Goal: Task Accomplishment & Management: Use online tool/utility

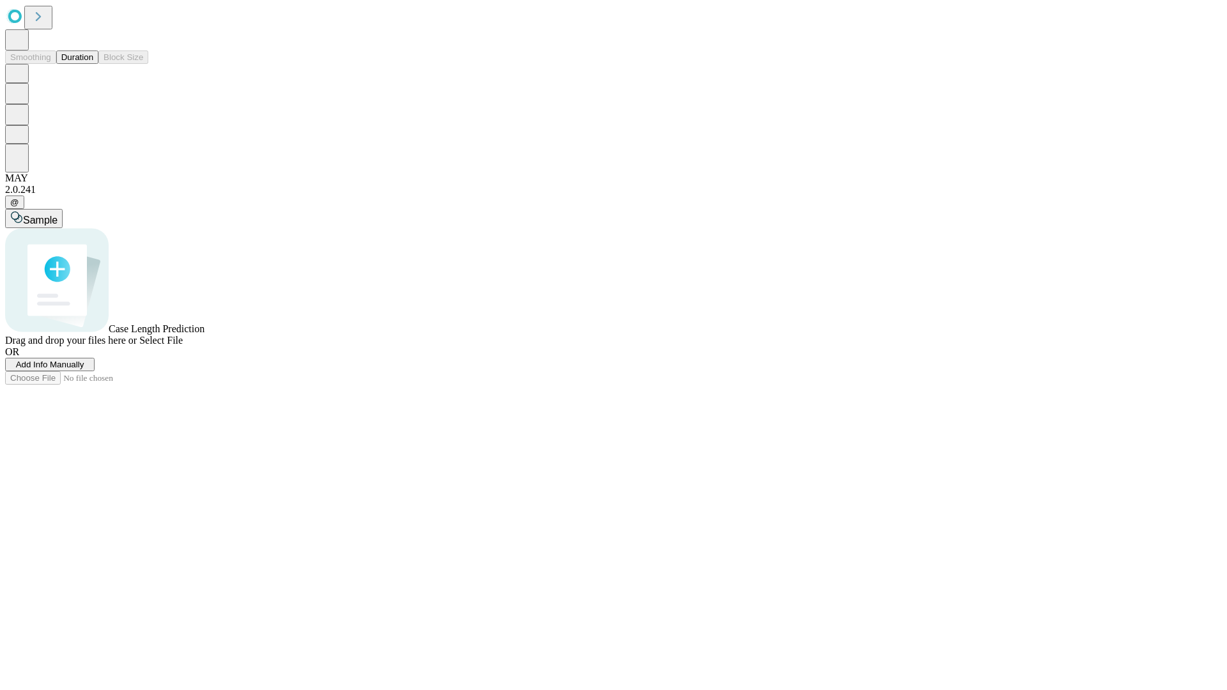
click at [93, 64] on button "Duration" at bounding box center [77, 56] width 42 height 13
click at [84, 369] on span "Add Info Manually" at bounding box center [50, 365] width 68 height 10
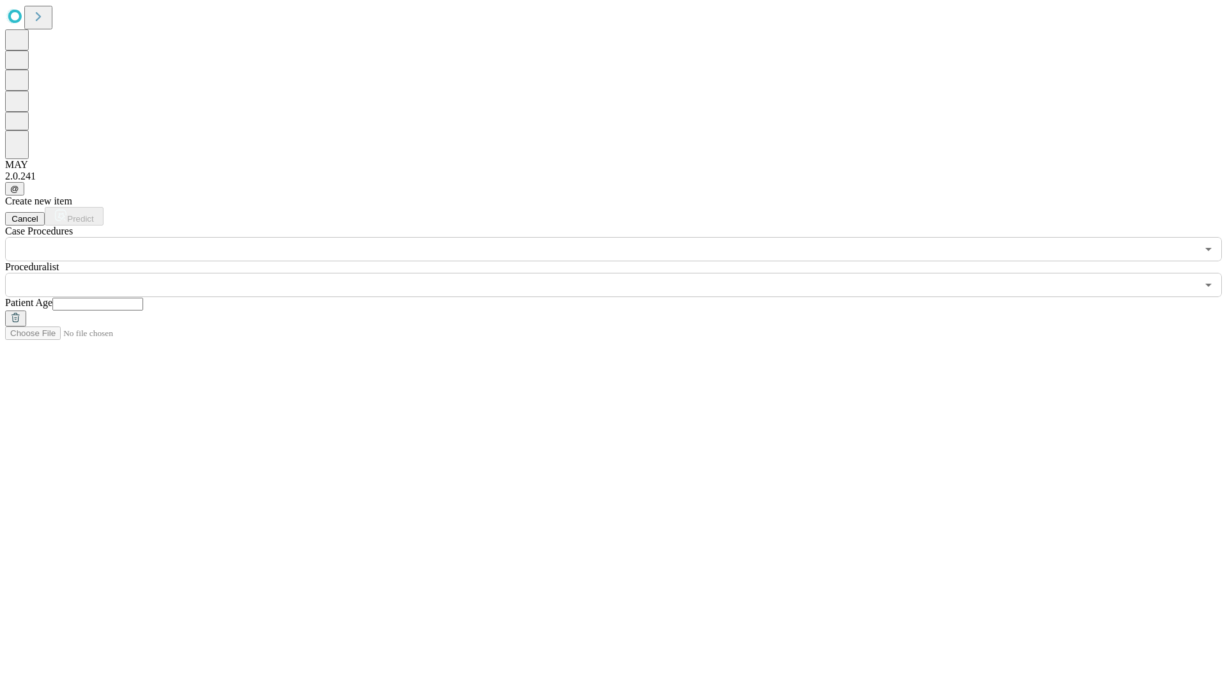
click at [143, 298] on input "text" at bounding box center [97, 304] width 91 height 13
type input "**"
click at [622, 273] on input "text" at bounding box center [601, 285] width 1192 height 24
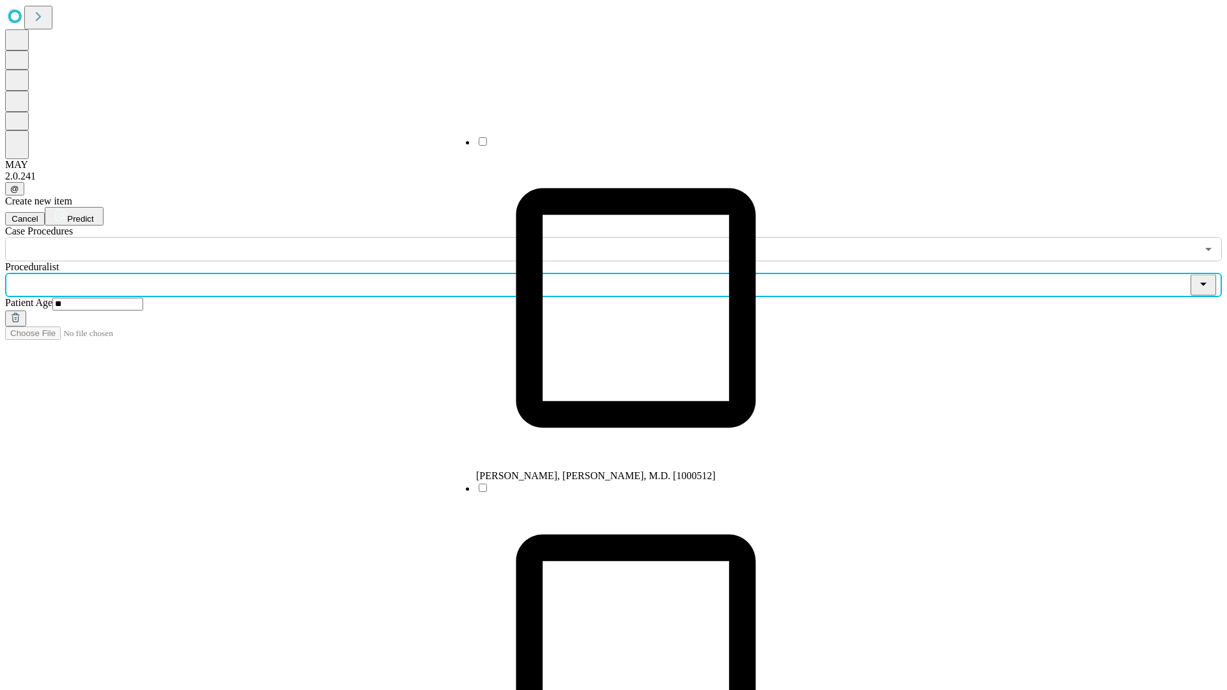
click at [623, 146] on li "[PERSON_NAME], [PERSON_NAME], M.D. [1000512]" at bounding box center [635, 308] width 319 height 346
click at [268, 237] on input "text" at bounding box center [601, 249] width 1192 height 24
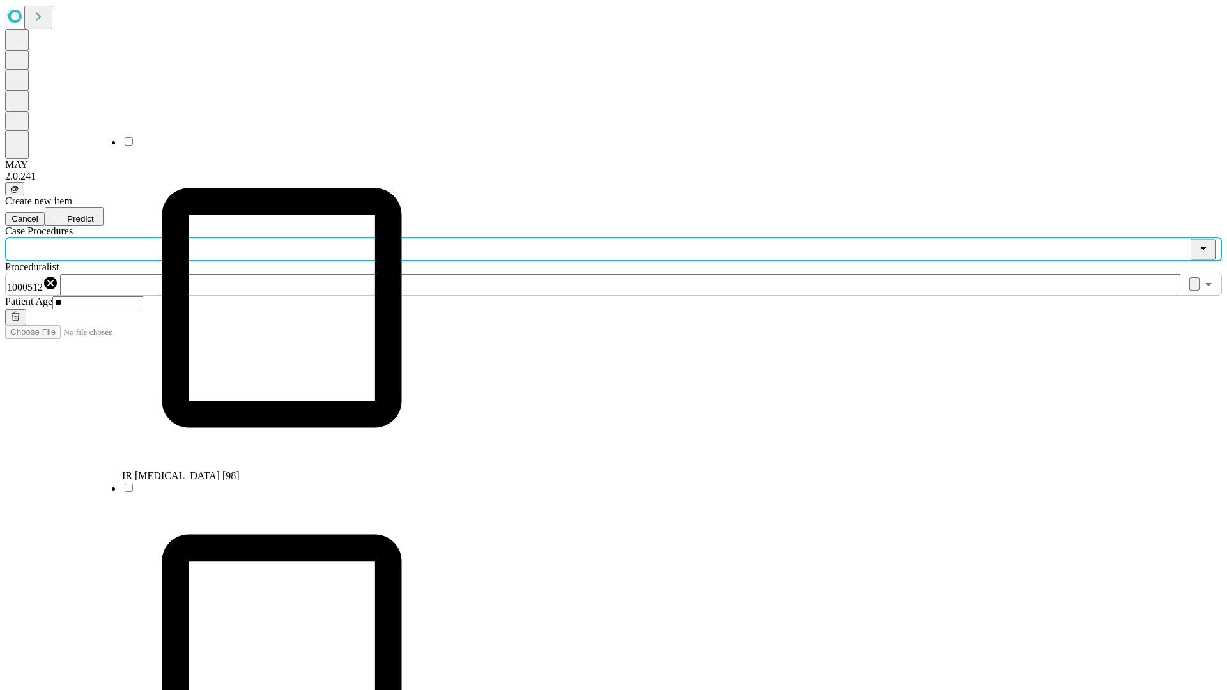
click at [269, 146] on li "IR [MEDICAL_DATA] [98]" at bounding box center [281, 308] width 319 height 346
